Goal: Task Accomplishment & Management: Use online tool/utility

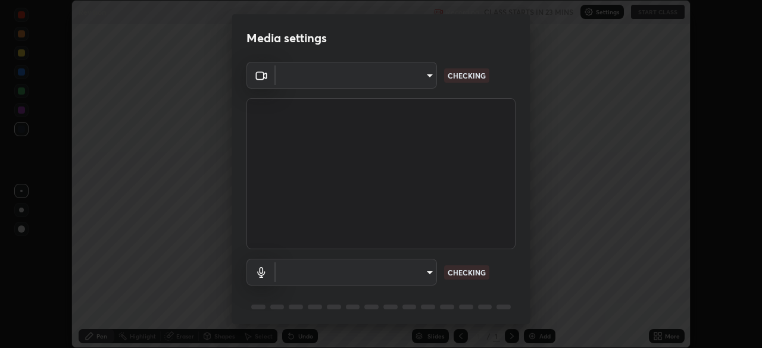
scroll to position [348, 762]
type input "5607bcfbd967db3bf5f76de58c8b00fc12754f2471884d1aaf72f2f6a5703857"
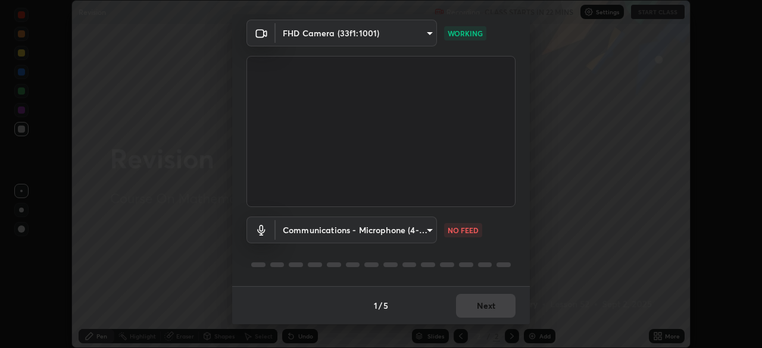
click at [345, 232] on body "Erase all Revision Recording CLASS STARTS IN 22 MINS Settings START CLASS Setti…" at bounding box center [381, 174] width 762 height 348
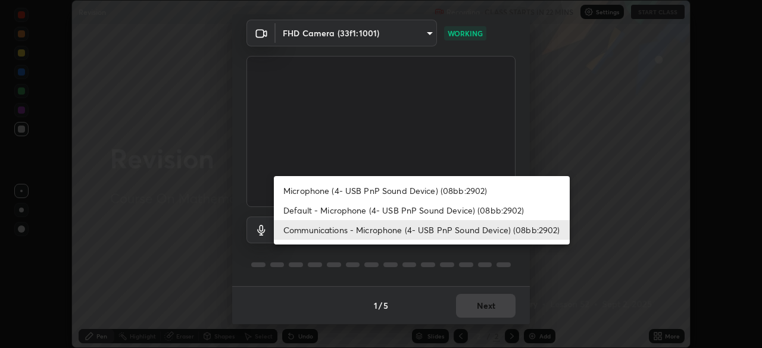
click at [306, 192] on li "Microphone (4- USB PnP Sound Device) (08bb:2902)" at bounding box center [422, 191] width 296 height 20
type input "a82489810d3c5c7926a455a641602b05553a4105b931bbe7cb4d02da0f25c2bb"
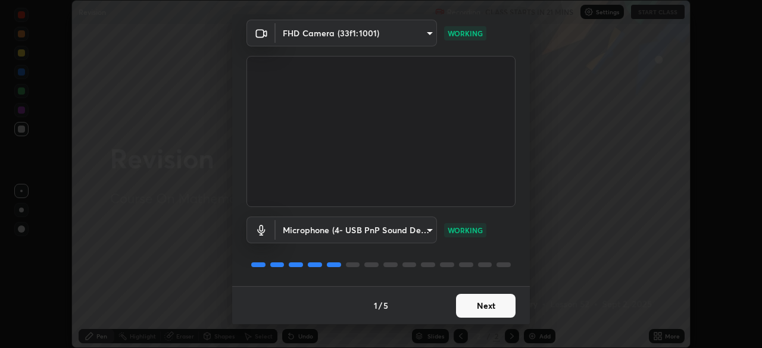
click at [463, 307] on button "Next" at bounding box center [486, 306] width 60 height 24
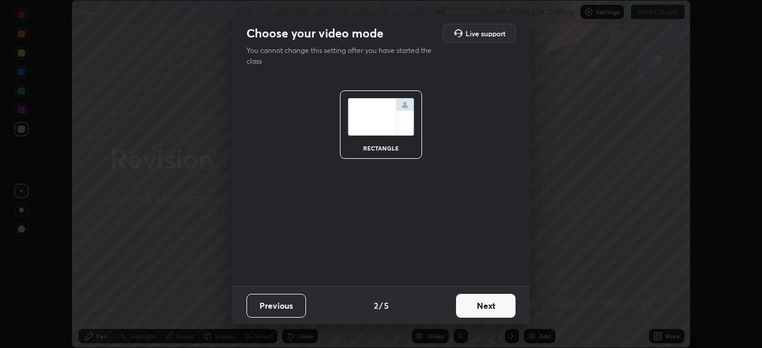
scroll to position [0, 0]
click at [468, 305] on button "Next" at bounding box center [486, 306] width 60 height 24
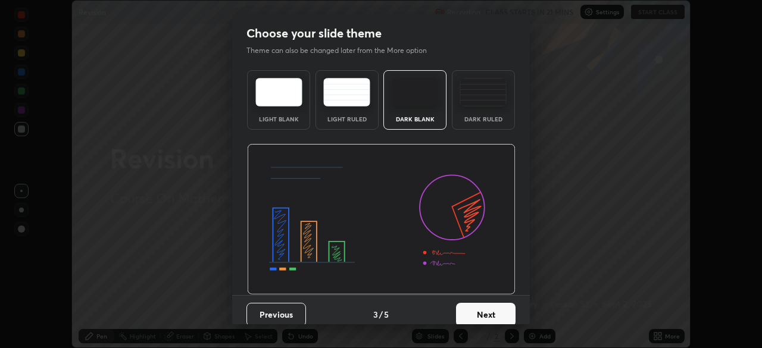
click at [474, 311] on button "Next" at bounding box center [486, 315] width 60 height 24
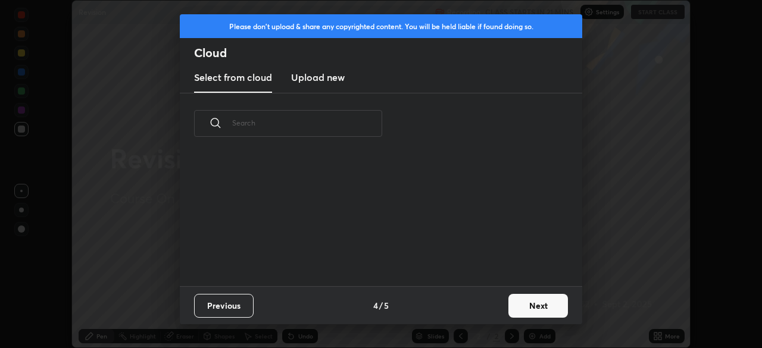
click at [514, 299] on button "Next" at bounding box center [539, 306] width 60 height 24
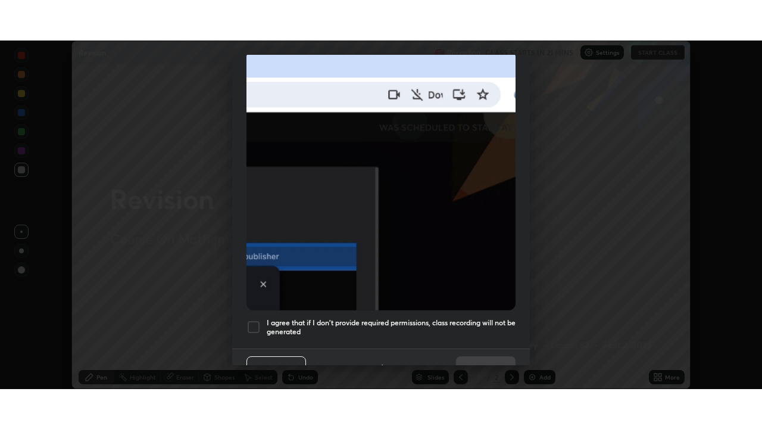
scroll to position [285, 0]
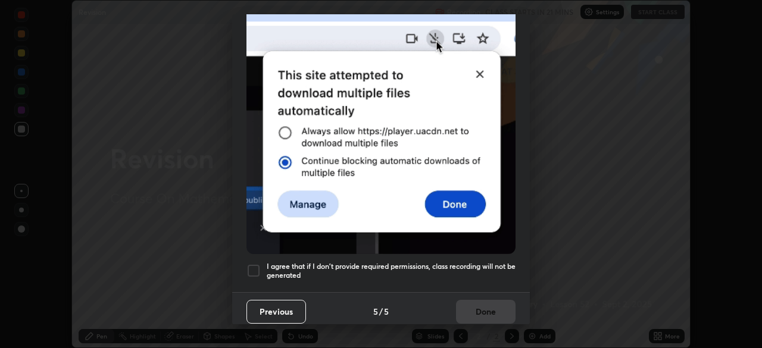
click at [250, 264] on div at bounding box center [254, 271] width 14 height 14
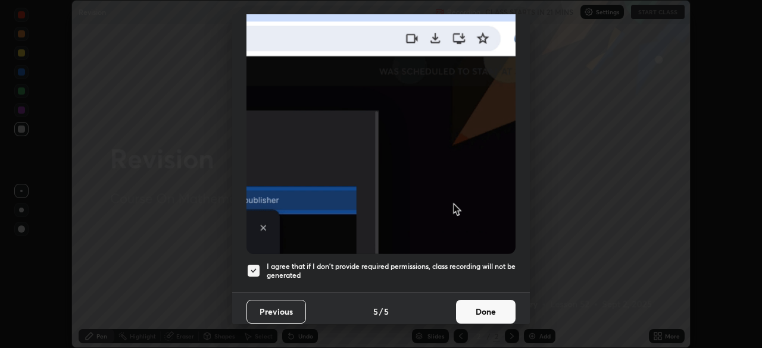
click at [503, 306] on button "Done" at bounding box center [486, 312] width 60 height 24
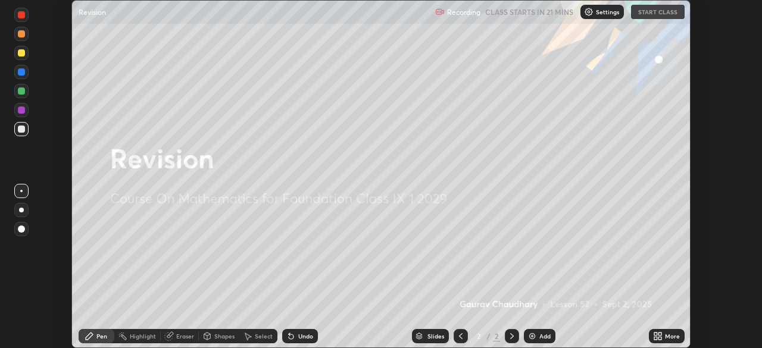
click at [664, 338] on div "More" at bounding box center [667, 336] width 36 height 14
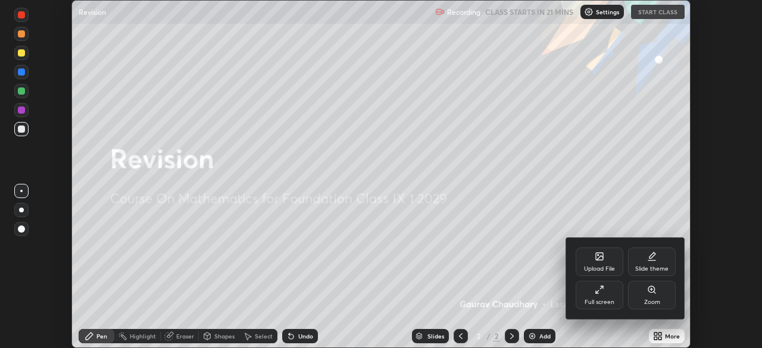
click at [597, 292] on icon at bounding box center [597, 292] width 2 height 2
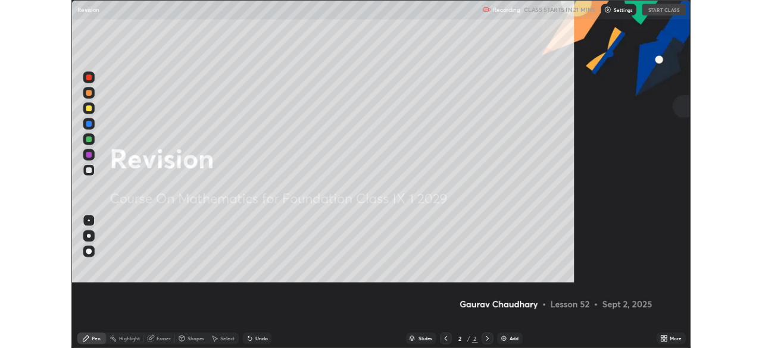
scroll to position [429, 762]
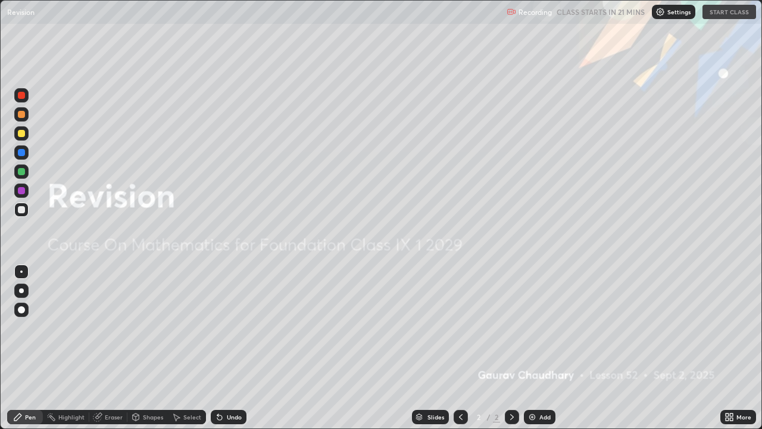
click at [532, 348] on img at bounding box center [533, 417] width 10 height 10
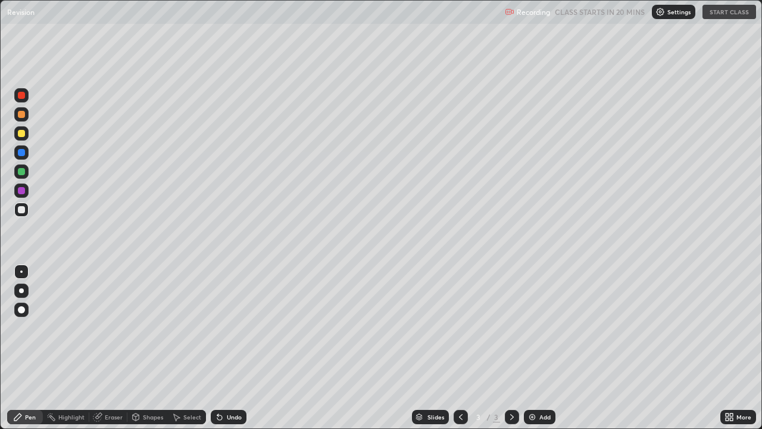
click at [21, 208] on div at bounding box center [21, 209] width 7 height 7
click at [540, 348] on div "Add" at bounding box center [544, 417] width 11 height 6
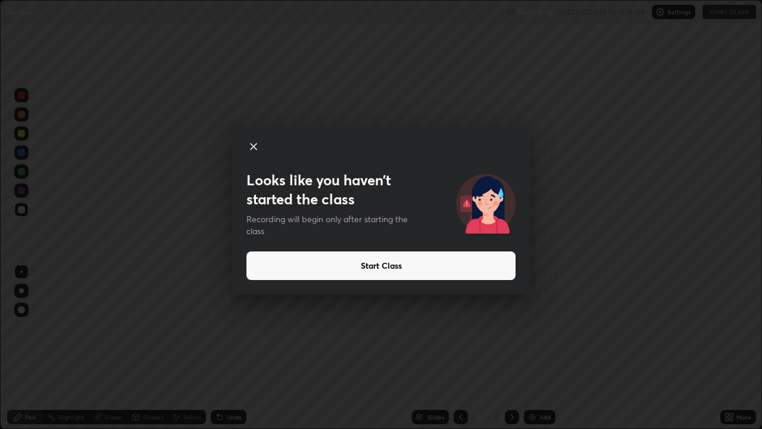
click at [361, 264] on button "Start Class" at bounding box center [381, 265] width 269 height 29
click at [276, 263] on button "Start Class" at bounding box center [381, 265] width 269 height 29
click at [272, 269] on button "Start Class" at bounding box center [381, 265] width 269 height 29
click at [254, 150] on icon at bounding box center [254, 146] width 14 height 14
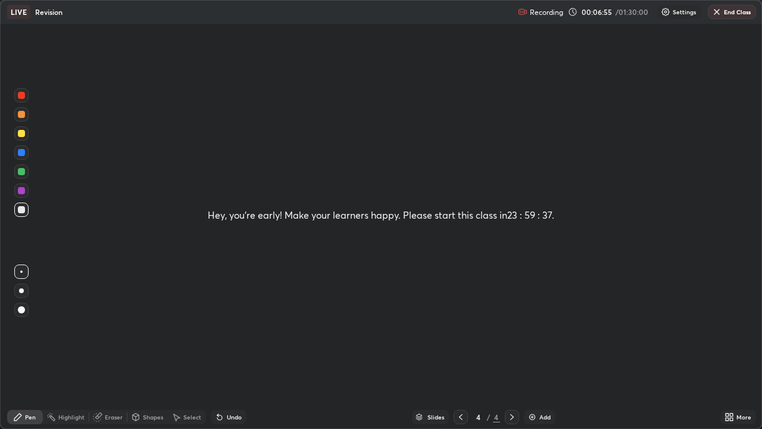
click at [535, 348] on img at bounding box center [533, 417] width 10 height 10
click at [733, 15] on button "End Class" at bounding box center [732, 12] width 48 height 14
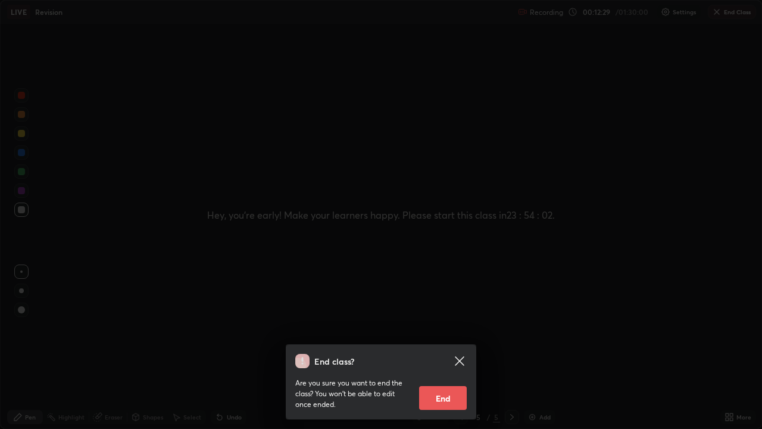
click at [459, 348] on button "End" at bounding box center [443, 398] width 48 height 24
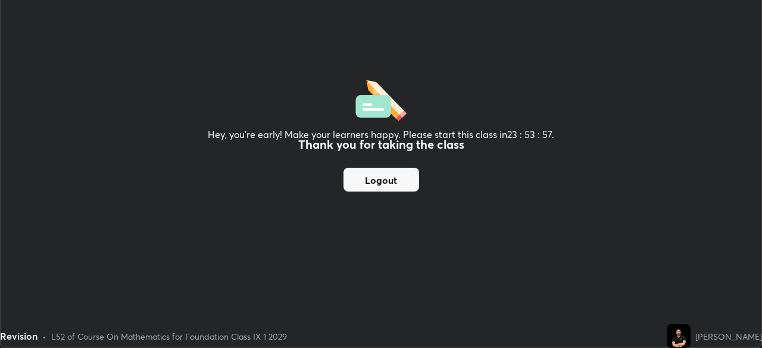
scroll to position [59199, 58785]
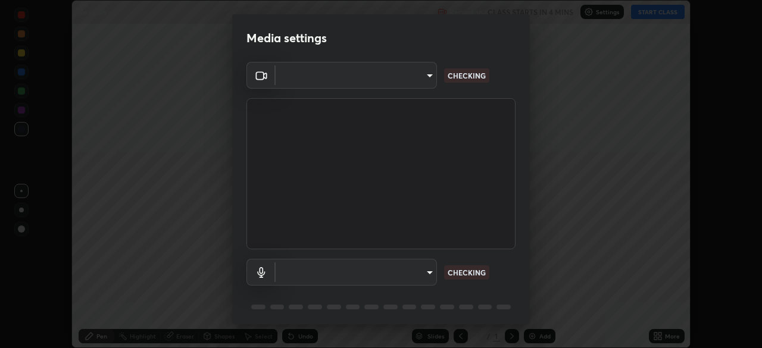
scroll to position [348, 762]
type input "5607bcfbd967db3bf5f76de58c8b00fc12754f2471884d1aaf72f2f6a5703857"
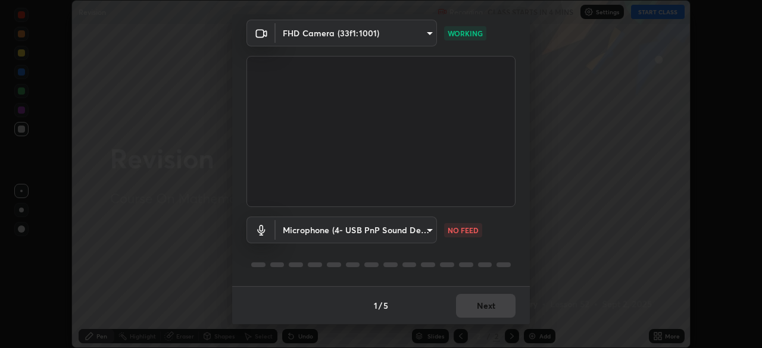
click at [347, 234] on body "Erase all Revision Recording CLASS STARTS IN 4 MINS Settings START CLASS Settin…" at bounding box center [381, 174] width 762 height 348
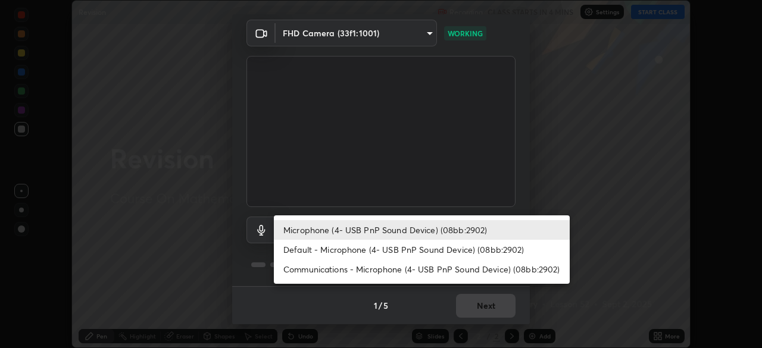
click at [330, 250] on li "Default - Microphone (4- USB PnP Sound Device) (08bb:2902)" at bounding box center [422, 250] width 296 height 20
type input "default"
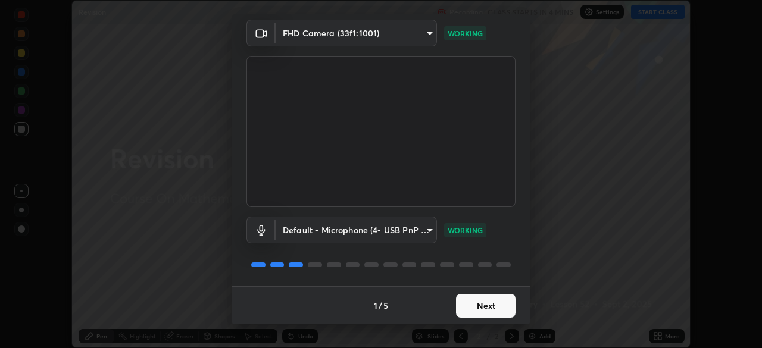
click at [463, 304] on button "Next" at bounding box center [486, 306] width 60 height 24
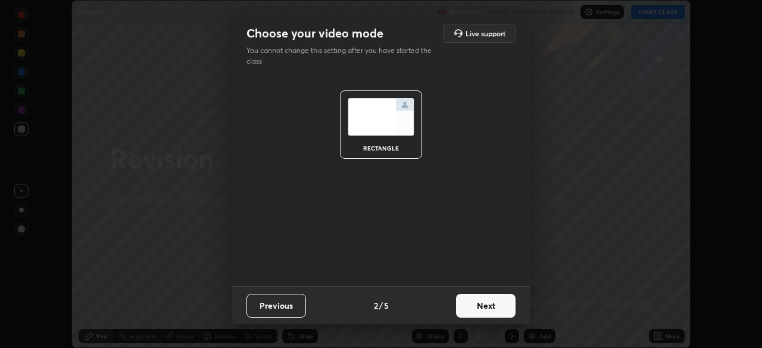
scroll to position [0, 0]
click at [463, 305] on button "Next" at bounding box center [486, 306] width 60 height 24
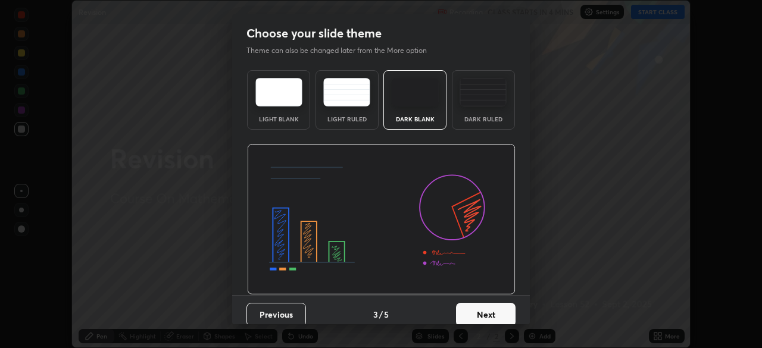
click at [472, 305] on button "Next" at bounding box center [486, 315] width 60 height 24
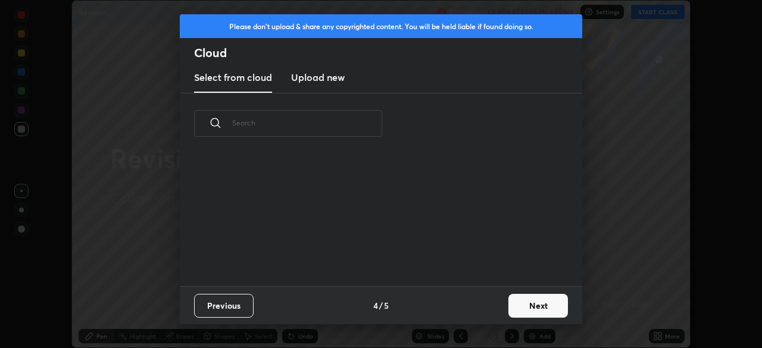
click at [519, 303] on button "Next" at bounding box center [539, 306] width 60 height 24
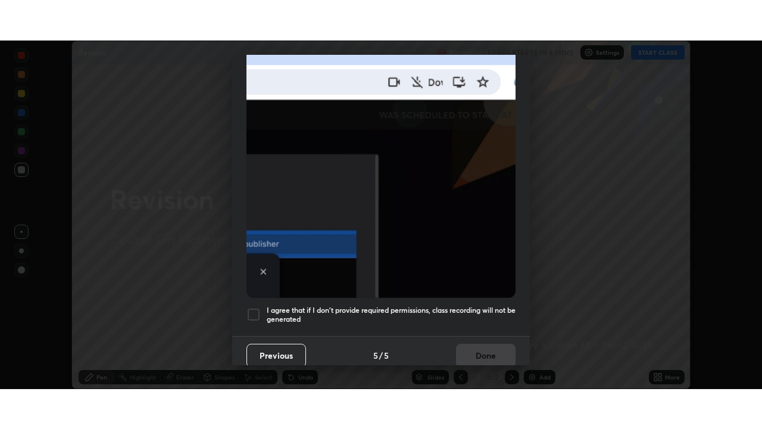
scroll to position [285, 0]
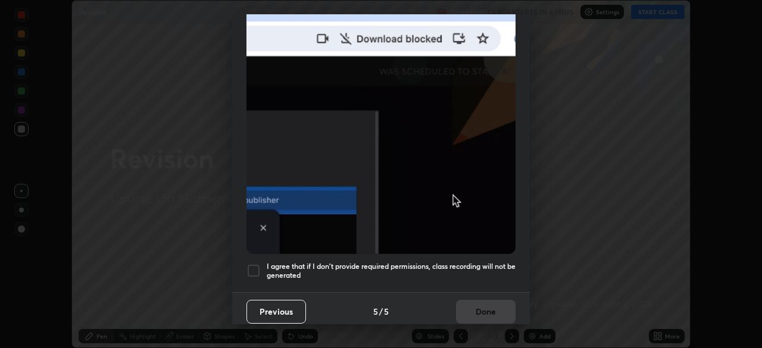
click at [250, 264] on div at bounding box center [254, 271] width 14 height 14
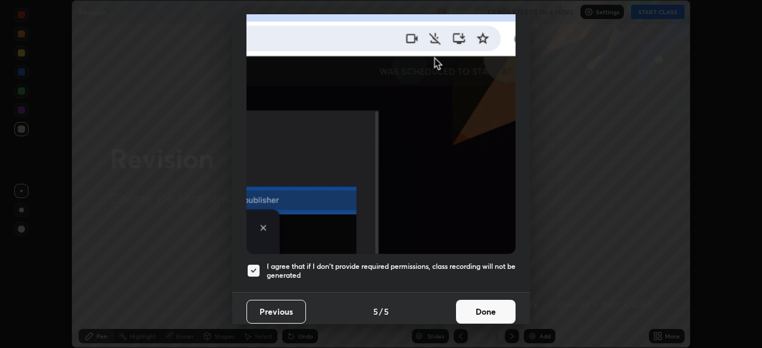
click at [473, 310] on button "Done" at bounding box center [486, 312] width 60 height 24
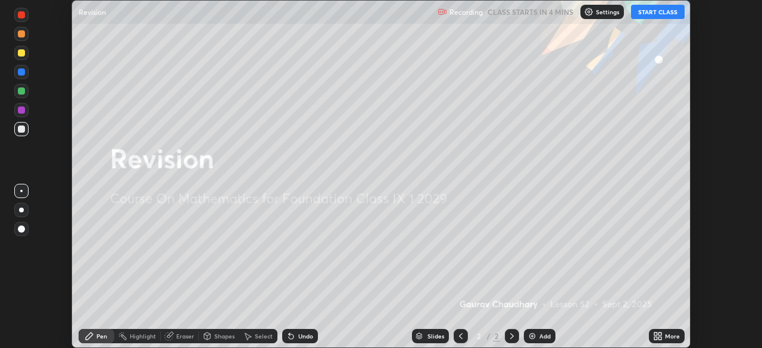
click at [652, 14] on button "START CLASS" at bounding box center [658, 12] width 54 height 14
click at [660, 339] on icon at bounding box center [660, 338] width 3 height 3
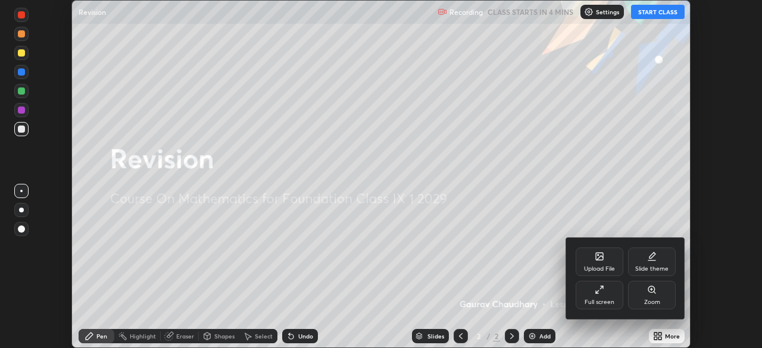
click at [595, 288] on icon at bounding box center [600, 290] width 10 height 10
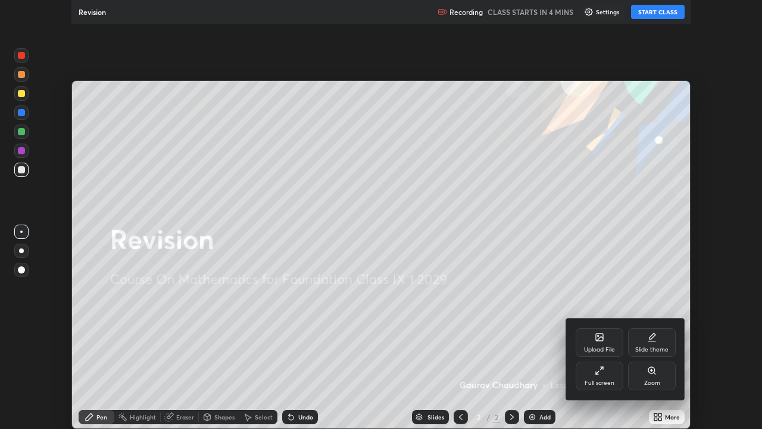
scroll to position [429, 762]
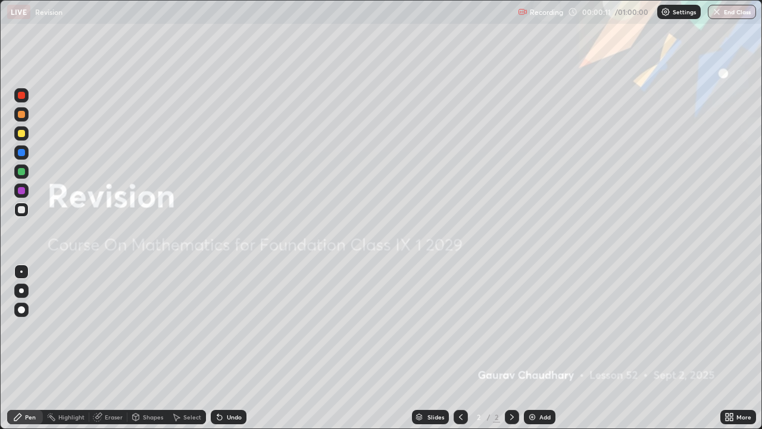
click at [534, 348] on img at bounding box center [533, 417] width 10 height 10
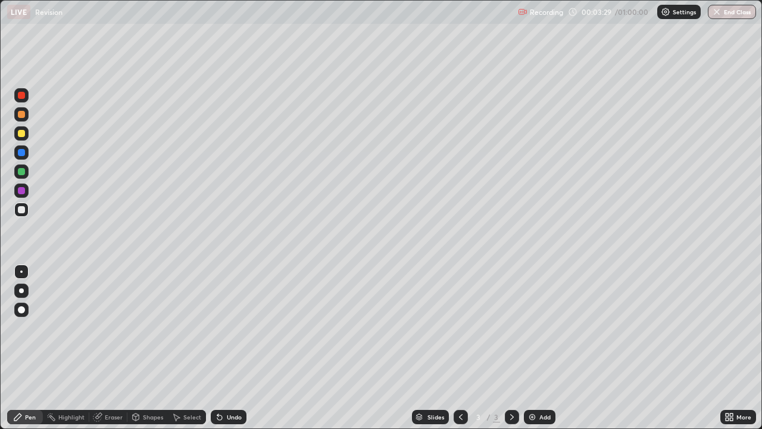
click at [547, 348] on div "Add" at bounding box center [540, 417] width 32 height 14
click at [232, 348] on div "Undo" at bounding box center [234, 417] width 15 height 6
click at [227, 348] on div "Undo" at bounding box center [229, 417] width 36 height 14
click at [222, 348] on div "Undo" at bounding box center [229, 417] width 36 height 14
click at [535, 348] on img at bounding box center [533, 417] width 10 height 10
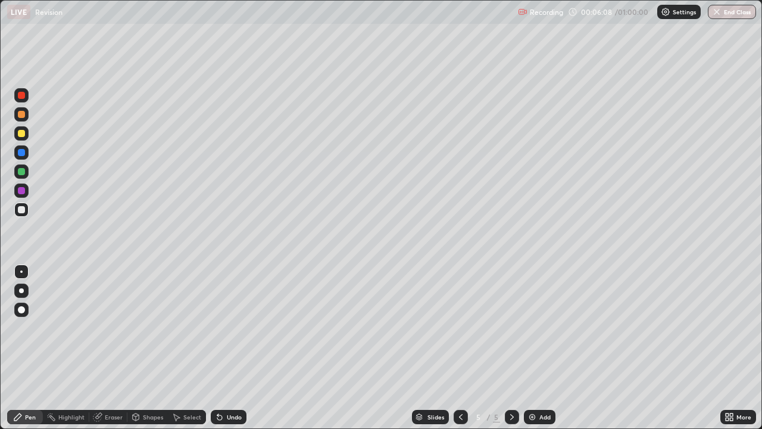
click at [230, 348] on div "Undo" at bounding box center [229, 417] width 36 height 14
click at [229, 348] on div "Undo" at bounding box center [234, 417] width 15 height 6
click at [227, 348] on div "Undo" at bounding box center [234, 417] width 15 height 6
click at [224, 348] on div "Undo" at bounding box center [229, 417] width 36 height 14
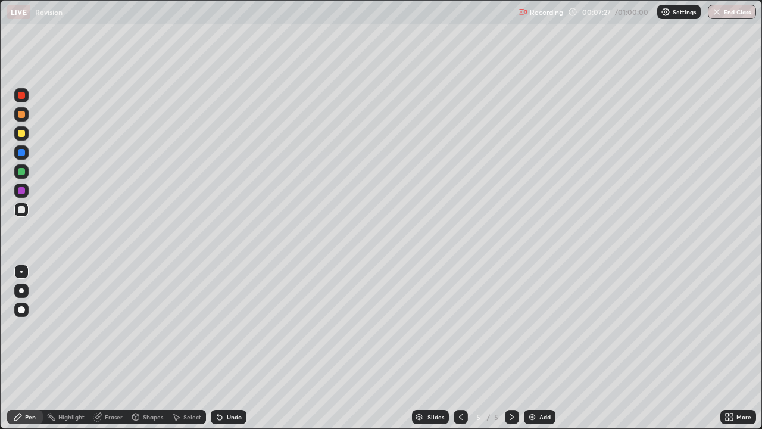
click at [227, 348] on div "Undo" at bounding box center [234, 417] width 15 height 6
click at [546, 348] on div "Add" at bounding box center [544, 417] width 11 height 6
click at [531, 348] on img at bounding box center [533, 417] width 10 height 10
click at [542, 348] on div "Add" at bounding box center [540, 417] width 32 height 14
click at [222, 348] on icon at bounding box center [220, 417] width 10 height 10
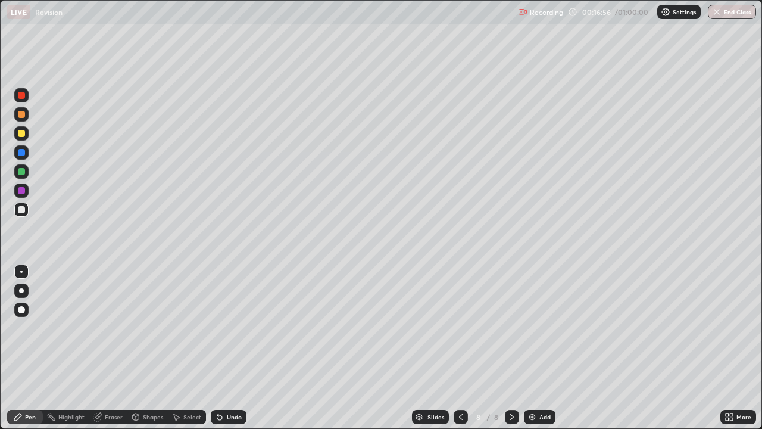
click at [222, 348] on div "Undo" at bounding box center [229, 417] width 36 height 14
click at [217, 348] on icon at bounding box center [217, 414] width 1 height 1
click at [459, 348] on icon at bounding box center [461, 417] width 10 height 10
click at [531, 348] on img at bounding box center [533, 417] width 10 height 10
click at [534, 348] on img at bounding box center [533, 417] width 10 height 10
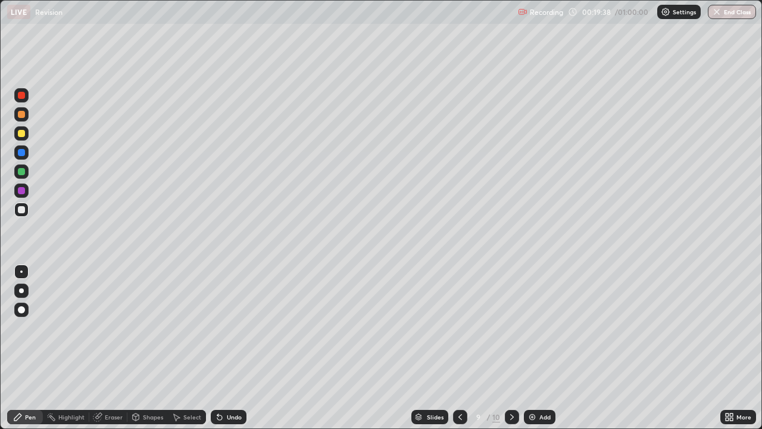
click at [528, 348] on img at bounding box center [533, 417] width 10 height 10
click at [547, 348] on div "Add" at bounding box center [544, 417] width 11 height 6
click at [460, 348] on icon at bounding box center [461, 417] width 10 height 10
click at [511, 348] on icon at bounding box center [512, 417] width 10 height 10
click at [539, 348] on div "Add" at bounding box center [544, 417] width 11 height 6
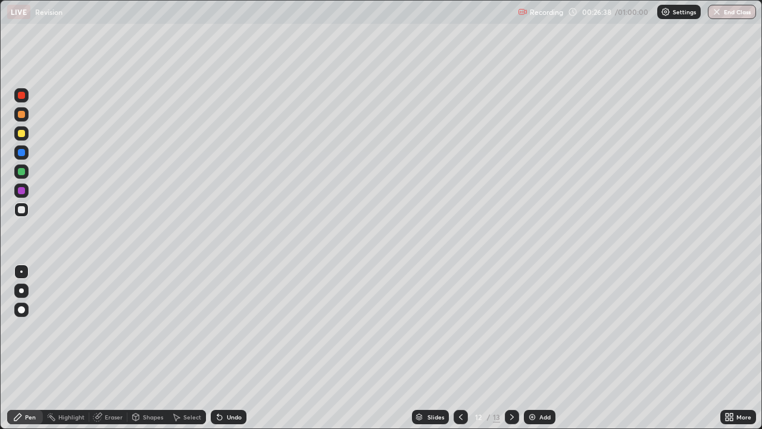
click at [460, 348] on icon at bounding box center [461, 417] width 10 height 10
click at [463, 348] on div at bounding box center [461, 417] width 14 height 14
click at [535, 348] on img at bounding box center [533, 417] width 10 height 10
click at [458, 348] on icon at bounding box center [461, 417] width 10 height 10
click at [545, 348] on div "Add" at bounding box center [540, 417] width 32 height 14
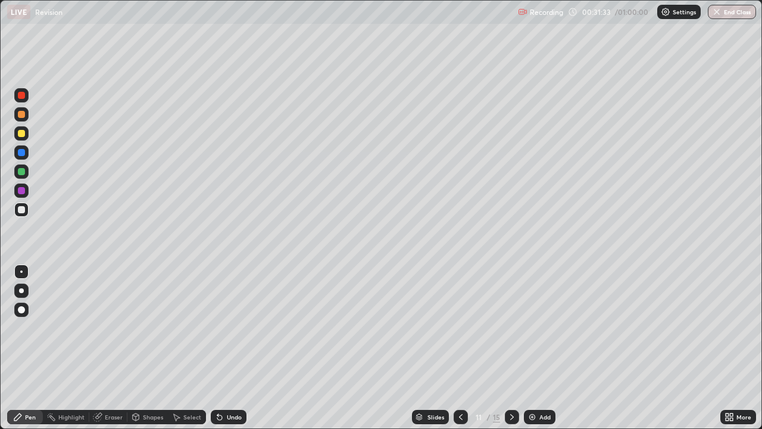
click at [232, 348] on div "Undo" at bounding box center [229, 417] width 36 height 14
click at [232, 348] on div "Undo" at bounding box center [234, 417] width 15 height 6
click at [105, 348] on div "Eraser" at bounding box center [114, 417] width 18 height 6
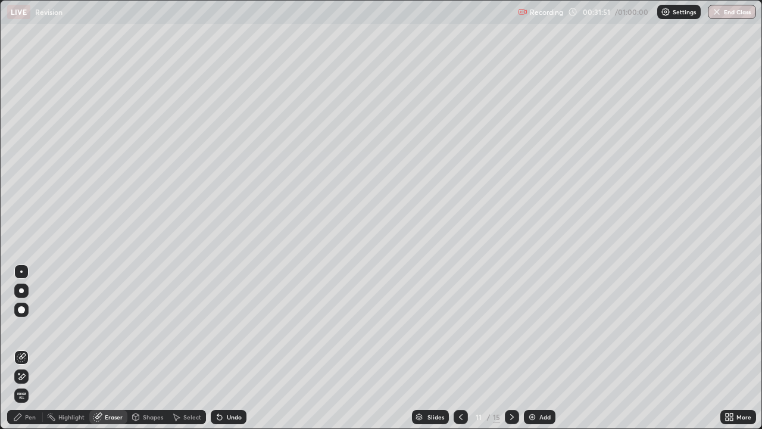
click at [30, 348] on div "Pen" at bounding box center [25, 417] width 36 height 14
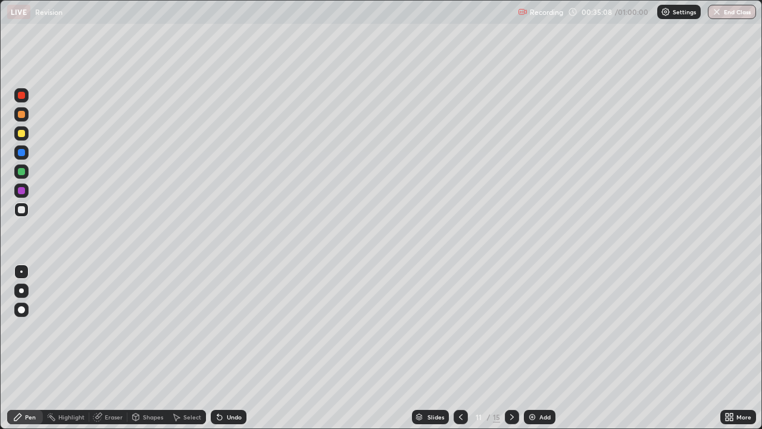
click at [225, 348] on div "Undo" at bounding box center [229, 417] width 36 height 14
click at [218, 348] on div "Undo" at bounding box center [229, 417] width 36 height 14
click at [116, 348] on div "Eraser" at bounding box center [114, 417] width 18 height 6
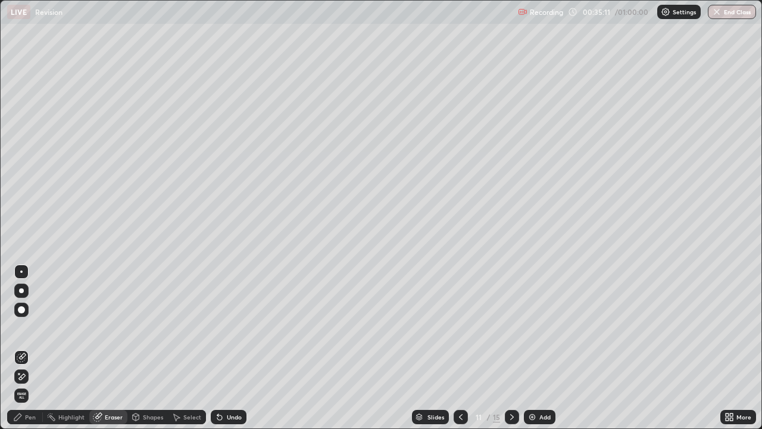
click at [28, 348] on div "Pen" at bounding box center [30, 417] width 11 height 6
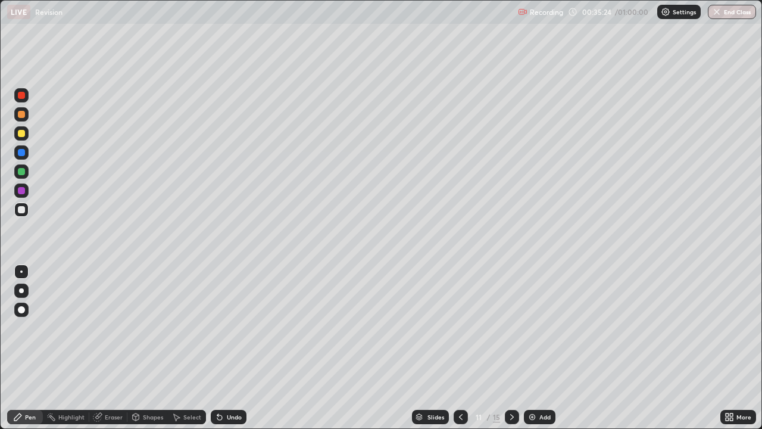
click at [528, 348] on div "Add" at bounding box center [540, 417] width 32 height 14
click at [236, 348] on div "Undo" at bounding box center [234, 417] width 15 height 6
click at [236, 348] on div "Undo" at bounding box center [229, 417] width 36 height 14
click at [227, 348] on div "Undo" at bounding box center [234, 417] width 15 height 6
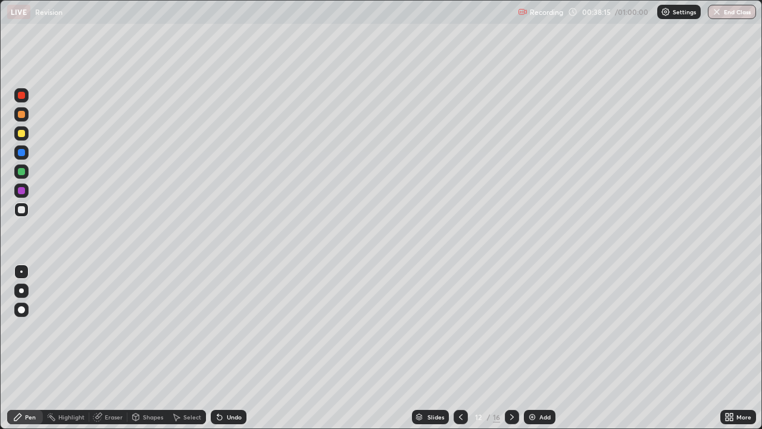
click at [218, 348] on icon at bounding box center [219, 417] width 5 height 5
click at [219, 348] on icon at bounding box center [219, 417] width 5 height 5
click at [223, 348] on icon at bounding box center [220, 417] width 10 height 10
click at [223, 348] on div "Undo" at bounding box center [229, 417] width 36 height 14
click at [220, 348] on icon at bounding box center [219, 417] width 5 height 5
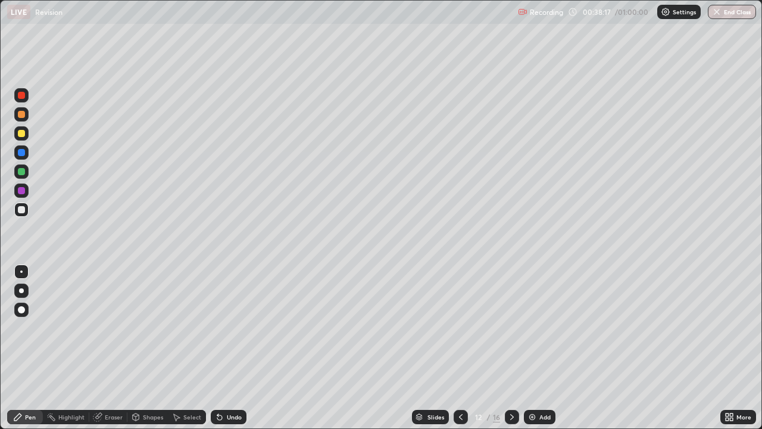
click at [218, 348] on icon at bounding box center [219, 417] width 5 height 5
click at [217, 348] on icon at bounding box center [219, 417] width 5 height 5
click at [220, 348] on div "Undo" at bounding box center [229, 417] width 36 height 14
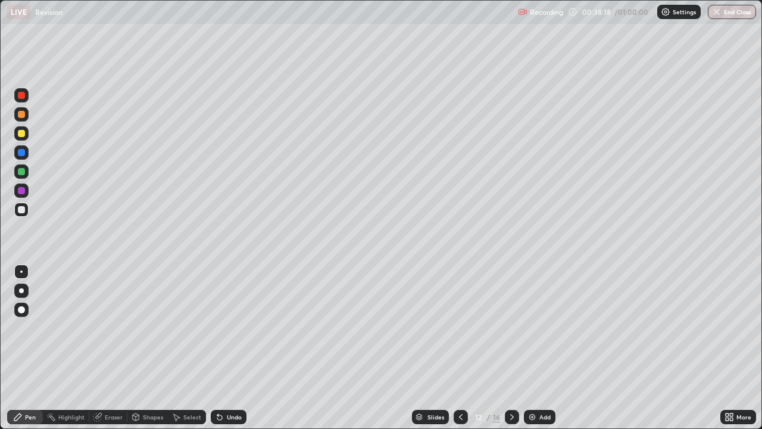
click at [227, 348] on div "Undo" at bounding box center [234, 417] width 15 height 6
click at [219, 348] on div "Undo" at bounding box center [229, 417] width 36 height 14
click at [218, 348] on icon at bounding box center [219, 417] width 5 height 5
click at [536, 348] on img at bounding box center [533, 417] width 10 height 10
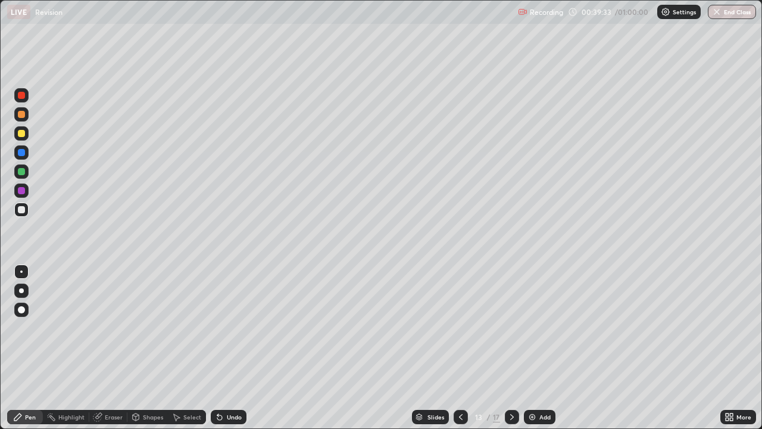
click at [460, 348] on icon at bounding box center [461, 417] width 10 height 10
click at [505, 348] on div at bounding box center [512, 417] width 14 height 14
click at [545, 348] on div "Add" at bounding box center [544, 417] width 11 height 6
click at [548, 348] on div "Add" at bounding box center [544, 417] width 11 height 6
click at [532, 348] on img at bounding box center [533, 417] width 10 height 10
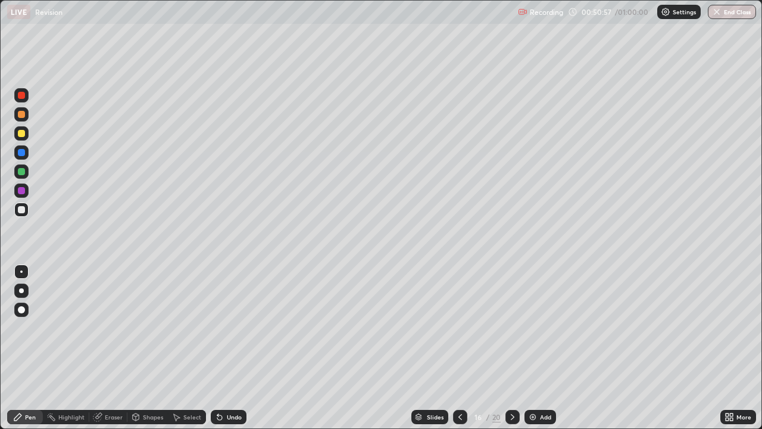
click at [227, 348] on div "Undo" at bounding box center [234, 417] width 15 height 6
click at [538, 348] on div "Add" at bounding box center [541, 417] width 32 height 14
click at [460, 348] on icon at bounding box center [461, 417] width 10 height 10
click at [725, 12] on button "End Class" at bounding box center [732, 12] width 48 height 14
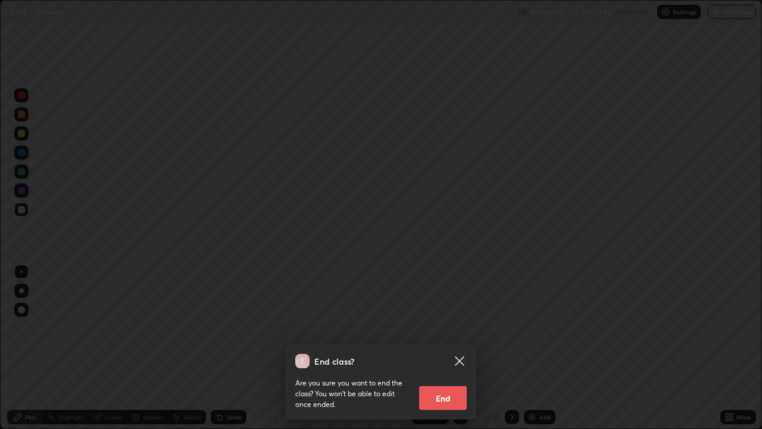
click at [438, 348] on button "End" at bounding box center [443, 398] width 48 height 24
